Goal: Task Accomplishment & Management: Manage account settings

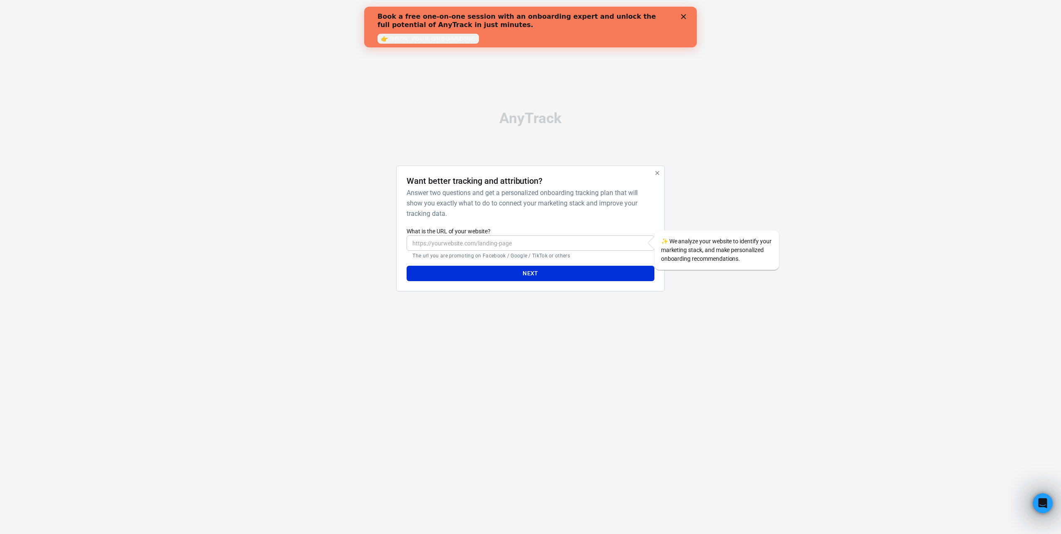
click at [500, 248] on input "What is the URL of your website?" at bounding box center [529, 242] width 247 height 15
click at [541, 248] on input "What is the URL of your website?" at bounding box center [529, 242] width 247 height 15
type input "[DOMAIN_NAME]"
click at [406, 266] on button "Next" at bounding box center [529, 273] width 247 height 15
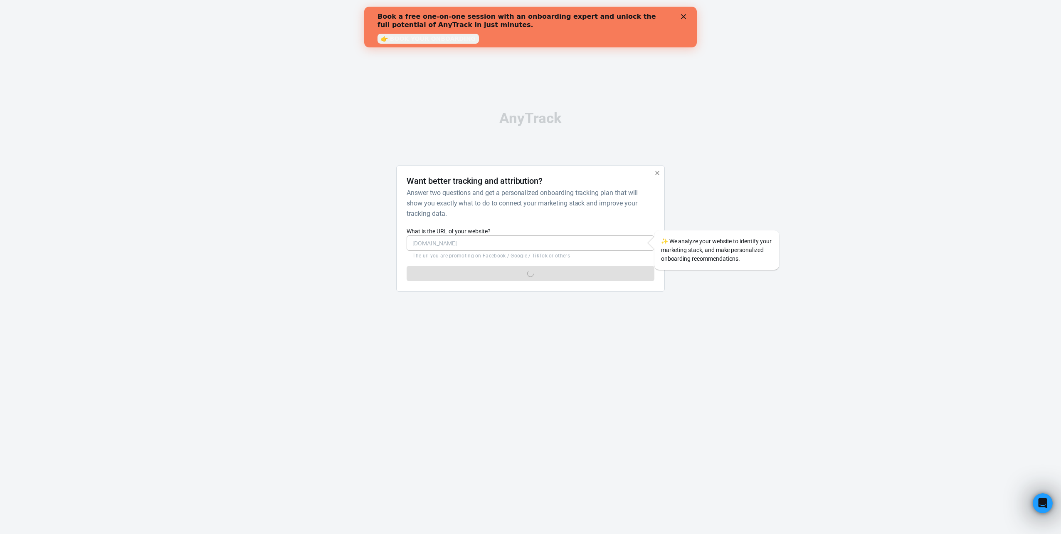
click at [335, 242] on div at bounding box center [356, 231] width 67 height 133
click at [681, 16] on icon "Close" at bounding box center [683, 16] width 5 height 5
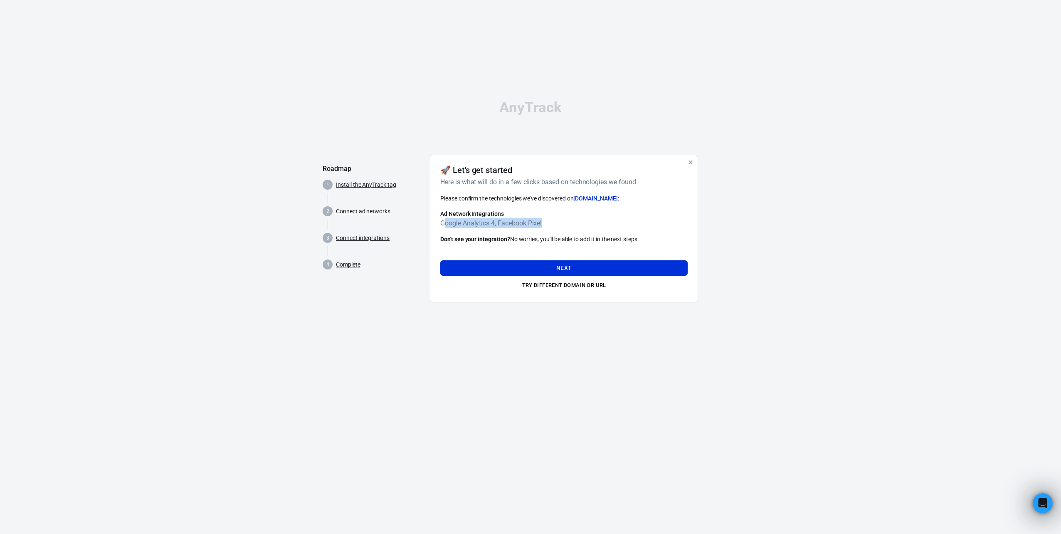
drag, startPoint x: 443, startPoint y: 224, endPoint x: 571, endPoint y: 229, distance: 127.7
click at [571, 229] on div "Please confirm the technologies we've discovered on [DOMAIN_NAME] : Ad Network …" at bounding box center [563, 219] width 247 height 50
drag, startPoint x: 571, startPoint y: 229, endPoint x: 547, endPoint y: 234, distance: 25.0
click at [547, 234] on div "Please confirm the technologies we've discovered on [DOMAIN_NAME] : Ad Network …" at bounding box center [563, 219] width 247 height 50
click at [532, 270] on button "Next" at bounding box center [563, 267] width 247 height 15
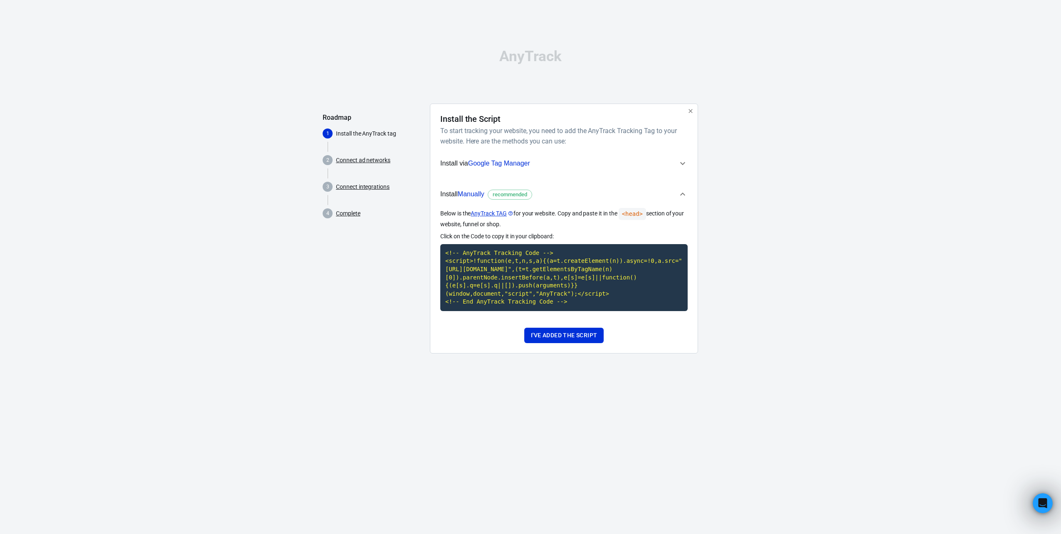
click at [206, 350] on div "AnyTrack Roadmap 1 Install the AnyTrack tag 2 Connect ad networks 3 Connect int…" at bounding box center [530, 204] width 1061 height 409
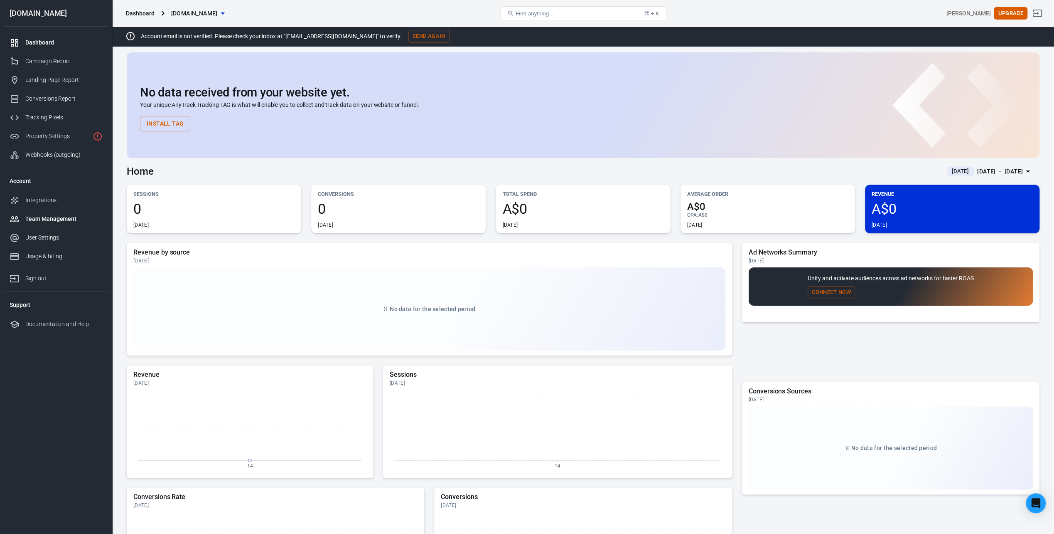
click at [34, 216] on div "Team Management" at bounding box center [63, 218] width 77 height 9
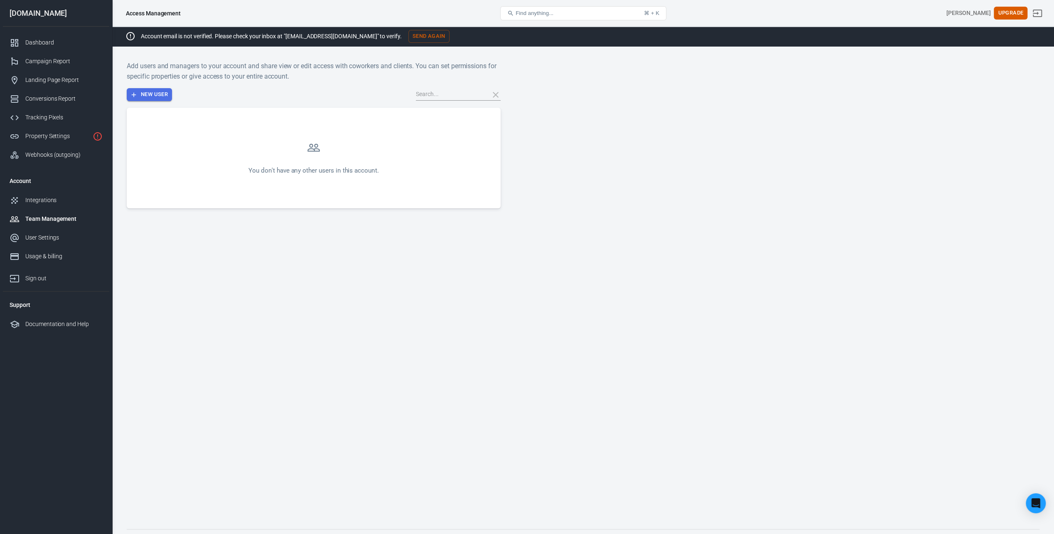
click at [168, 98] on button "New User" at bounding box center [149, 94] width 45 height 13
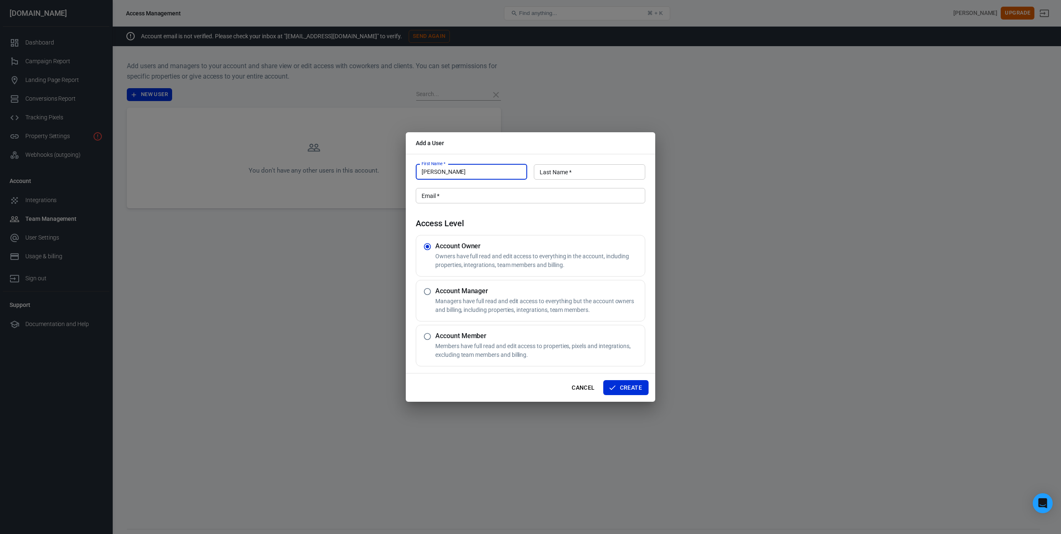
paste input "analyticsmasterbd@gmail.com"
type input "Saddamanalyticsmasterbd@gmail.com"
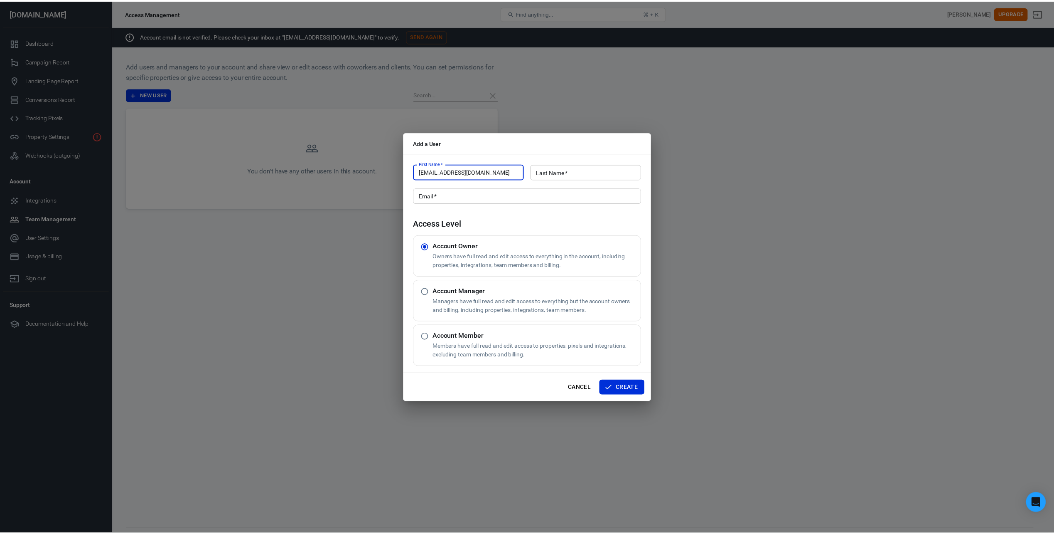
scroll to position [0, 0]
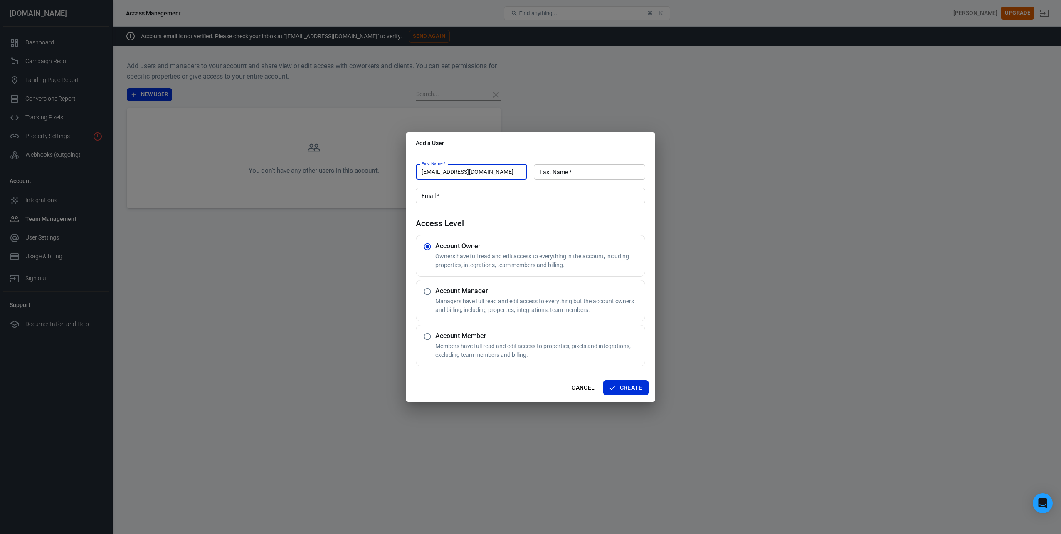
click at [539, 190] on input "Email   *" at bounding box center [530, 195] width 229 height 15
paste input "analyticsmasterbd@gmail.com"
type input "analyticsmasterbd@gmail.com"
click at [440, 169] on input "Saddamanalyticsmasterbd@gmail.com" at bounding box center [471, 171] width 111 height 15
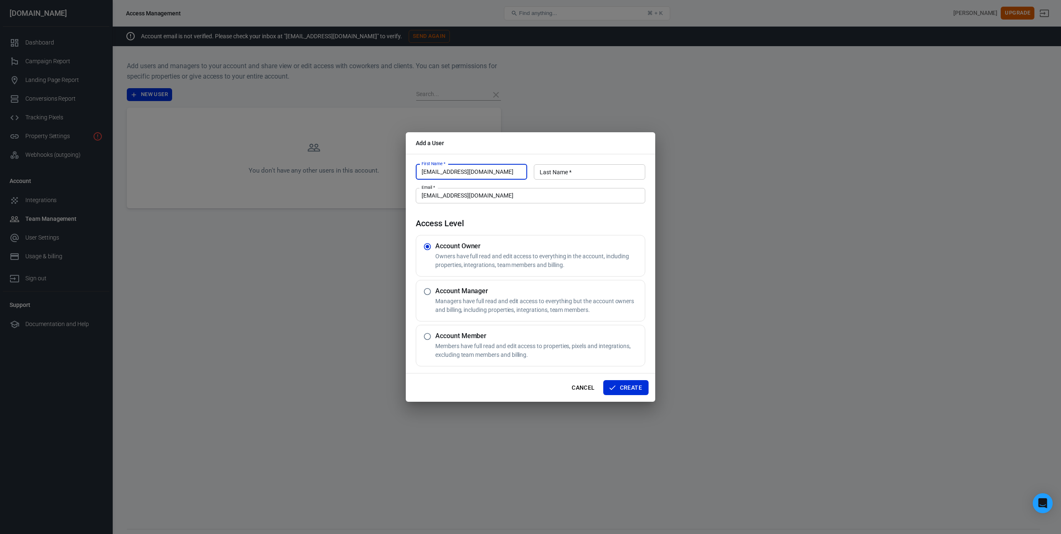
click at [440, 169] on input "Saddamanalyticsmasterbd@gmail.com" at bounding box center [471, 171] width 111 height 15
paste input "text"
type input "Saddam"
type input "Hosen"
click at [625, 385] on button "Create" at bounding box center [625, 387] width 45 height 15
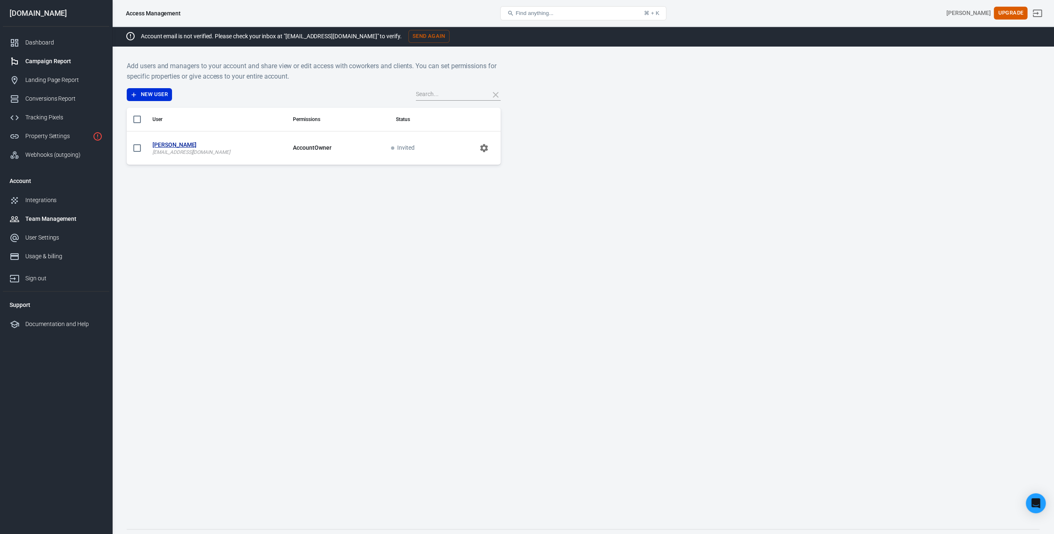
click at [66, 62] on div "Campaign Report" at bounding box center [63, 61] width 77 height 9
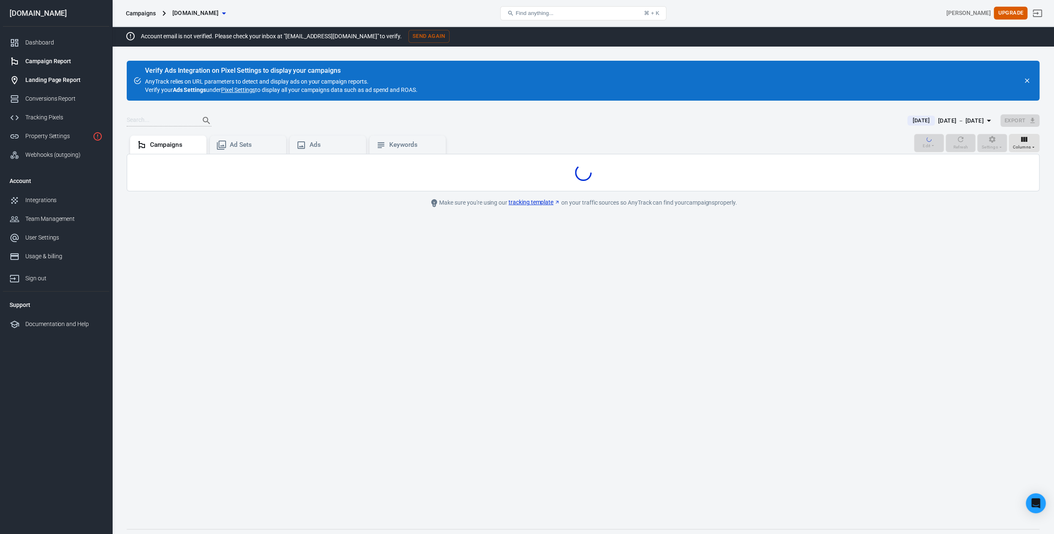
click at [59, 74] on link "Landing Page Report" at bounding box center [56, 80] width 106 height 19
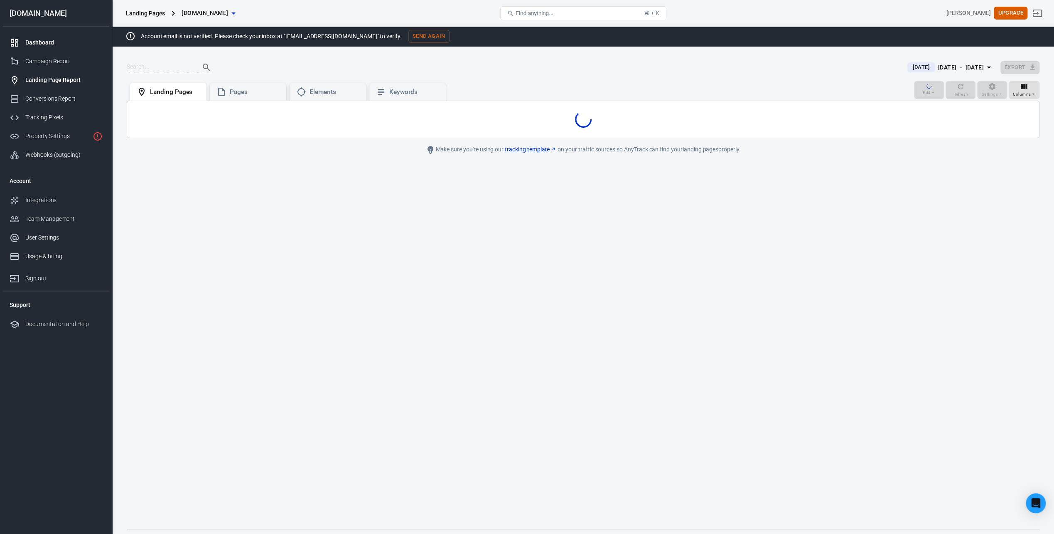
click at [62, 43] on div "Dashboard" at bounding box center [63, 42] width 77 height 9
